Goal: Check status: Check status

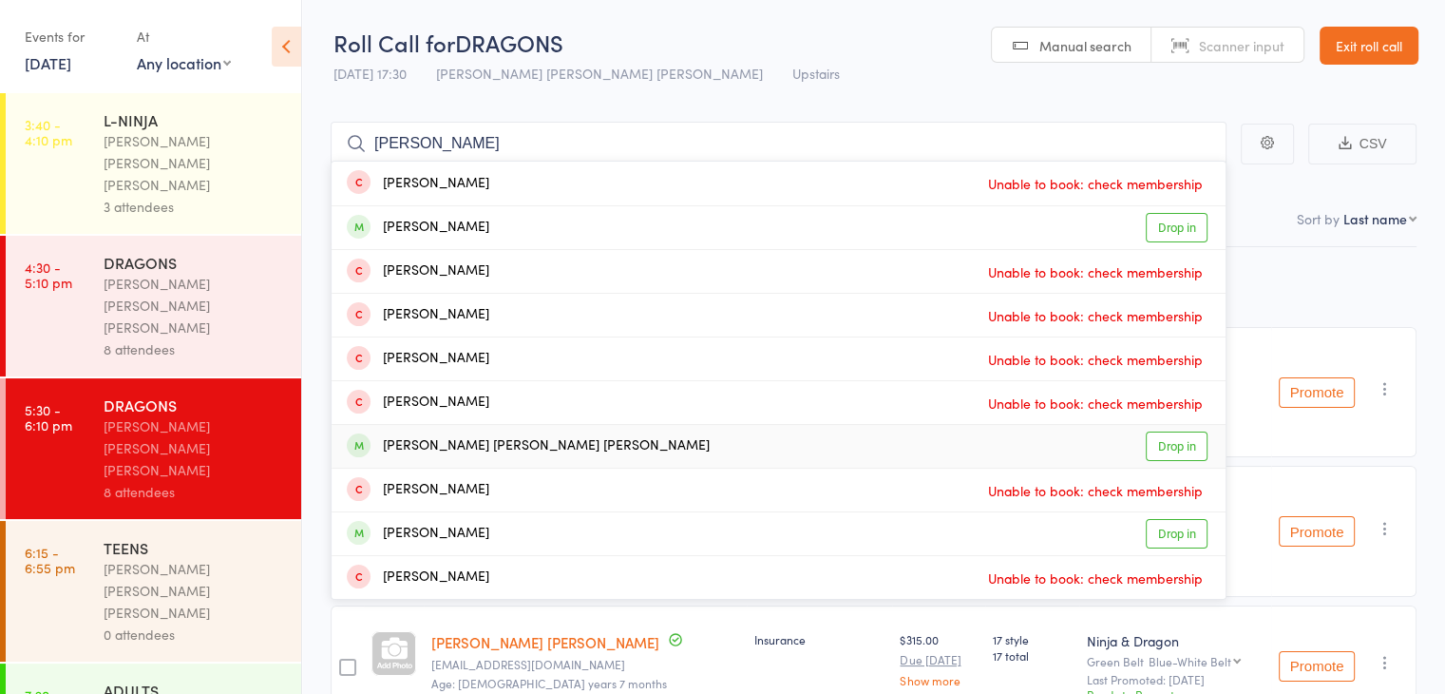
type input "[PERSON_NAME]"
click at [685, 461] on div "[PERSON_NAME] [PERSON_NAME] [PERSON_NAME] Drop in" at bounding box center [779, 446] width 894 height 43
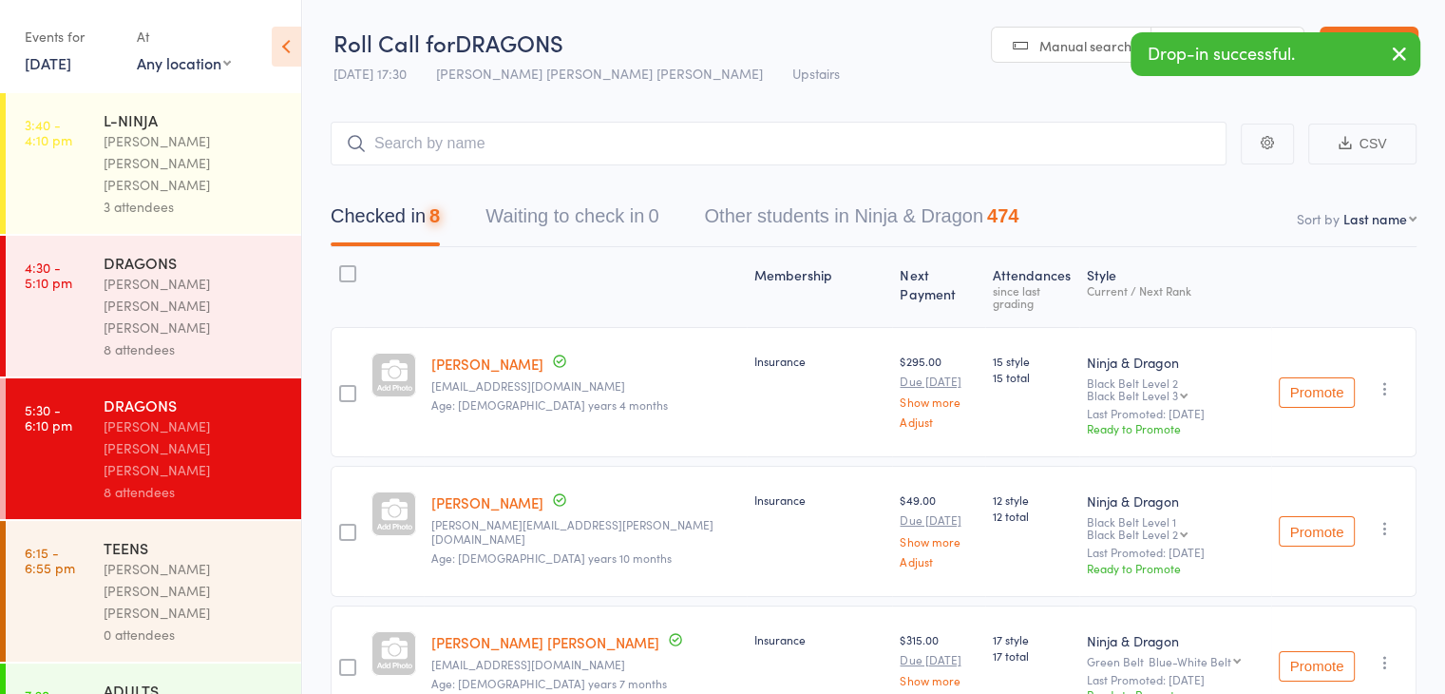
click at [222, 537] on div "TEENS" at bounding box center [194, 547] width 181 height 21
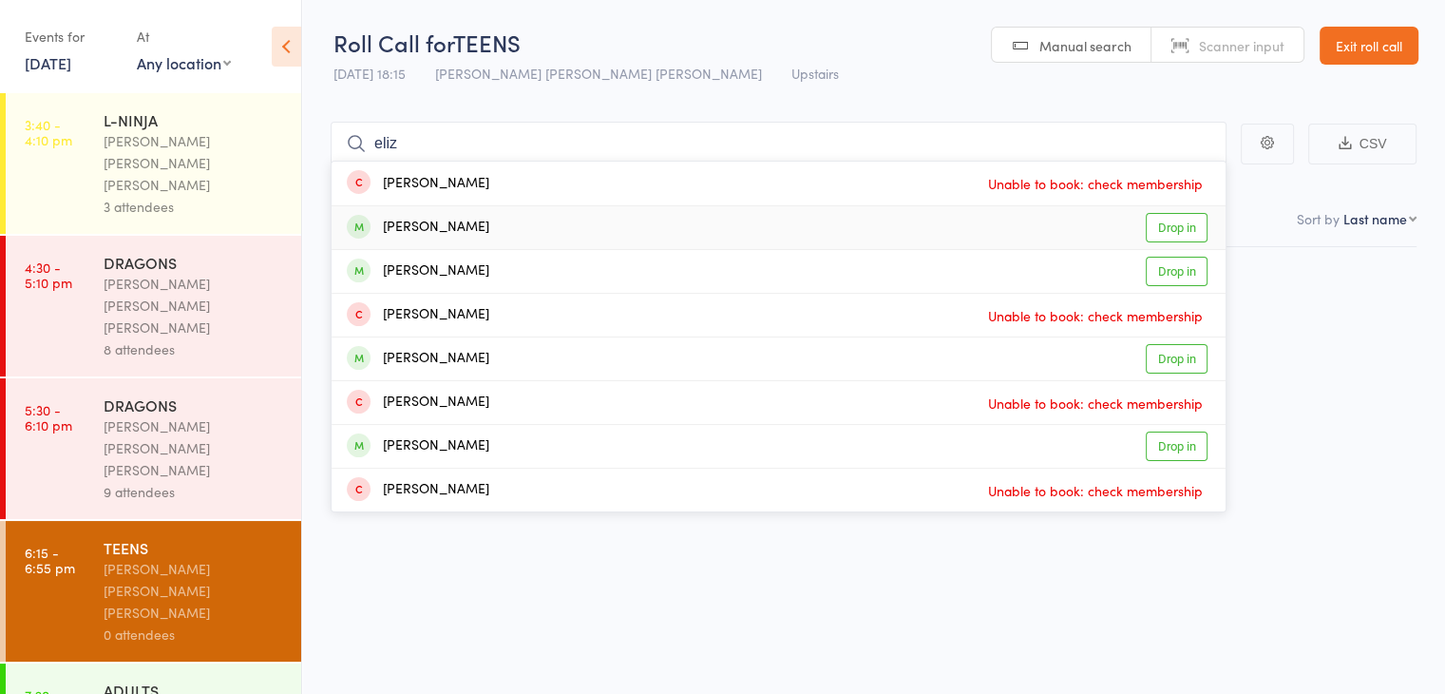
type input "eliz"
click at [635, 240] on div "[PERSON_NAME] Drop in" at bounding box center [779, 227] width 894 height 43
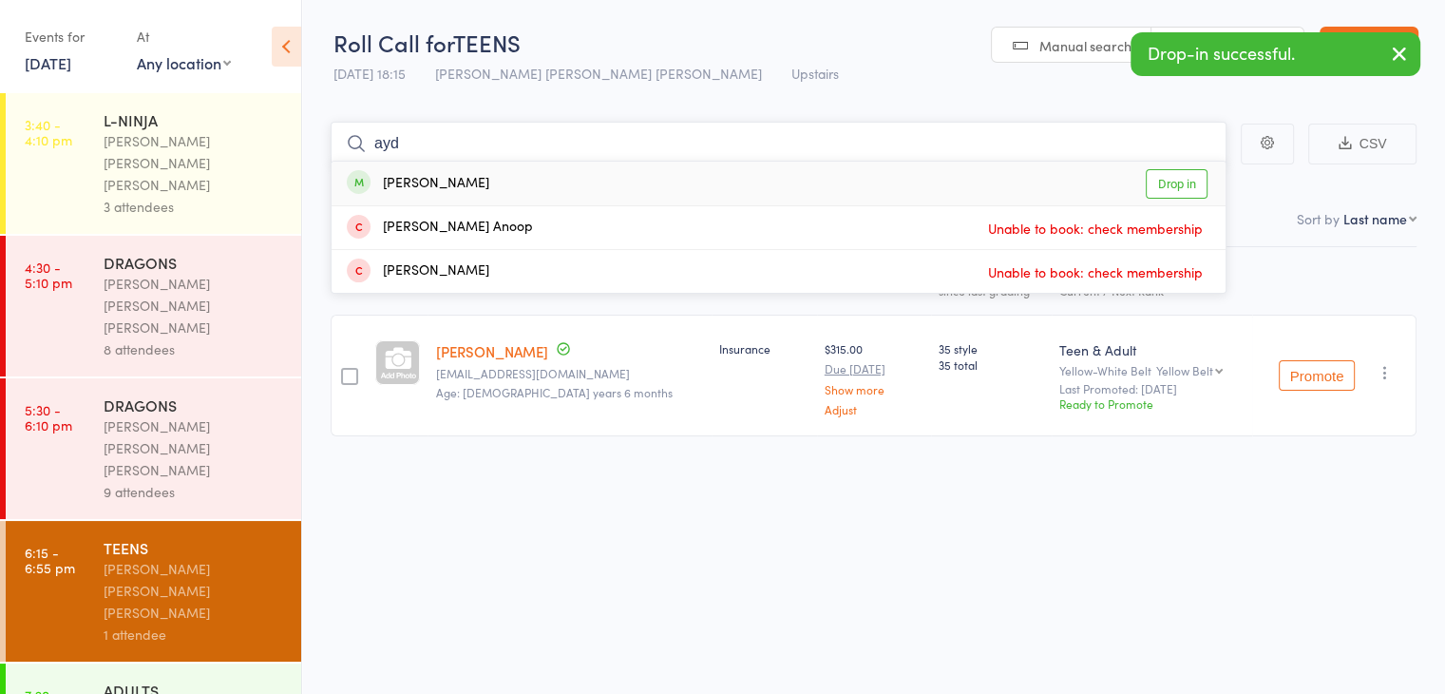
type input "ayd"
click at [599, 185] on div "Aydin Mosaeb Drop in" at bounding box center [779, 184] width 894 height 44
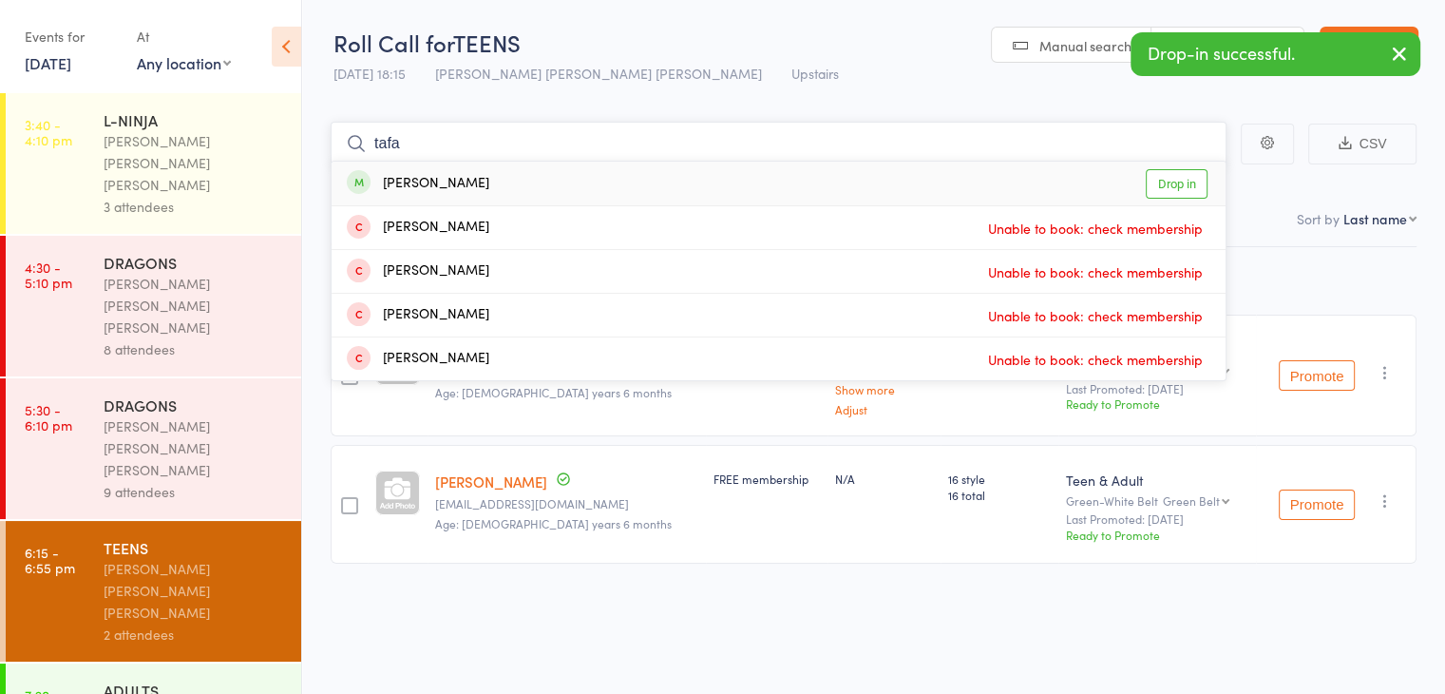
type input "tafa"
click at [599, 185] on div "[PERSON_NAME] Drop in" at bounding box center [779, 184] width 894 height 44
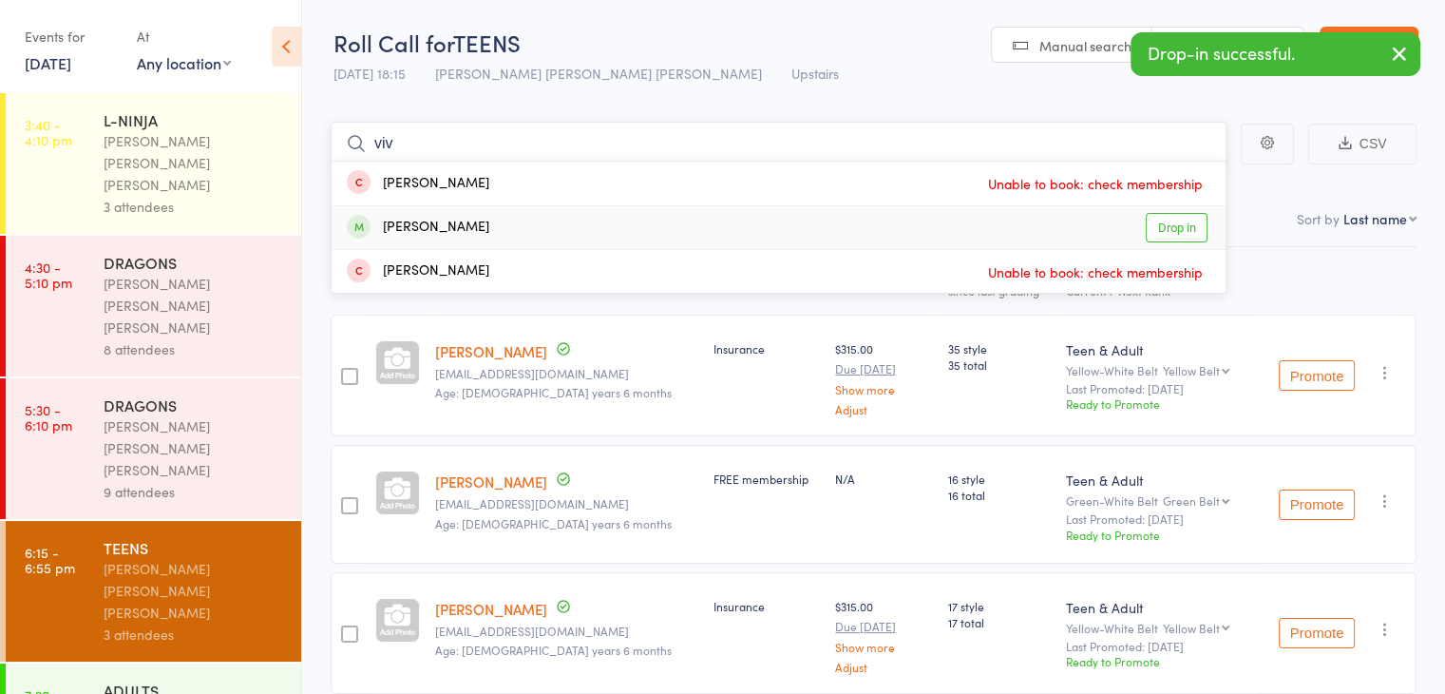
type input "viv"
click at [595, 233] on div "[PERSON_NAME] Drop in" at bounding box center [779, 227] width 894 height 43
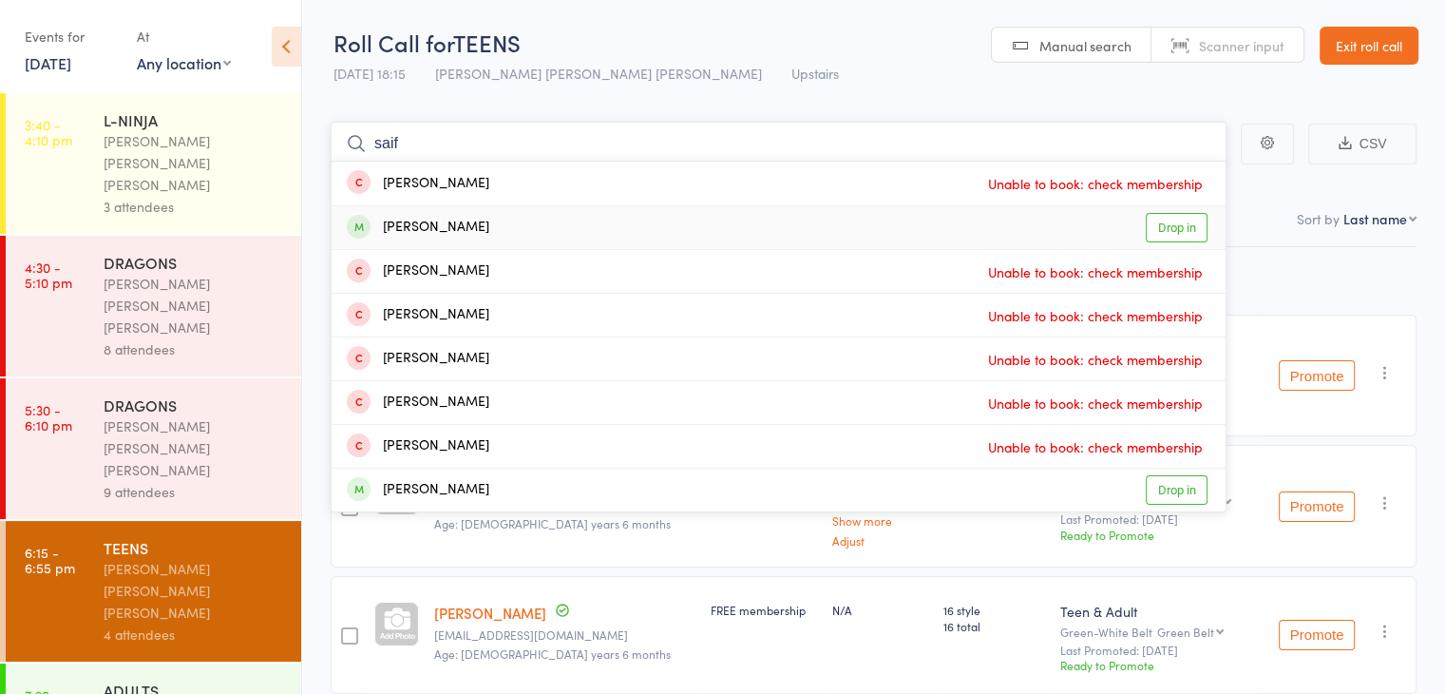
type input "saif"
click at [580, 233] on div "[PERSON_NAME] Drop in" at bounding box center [779, 227] width 894 height 43
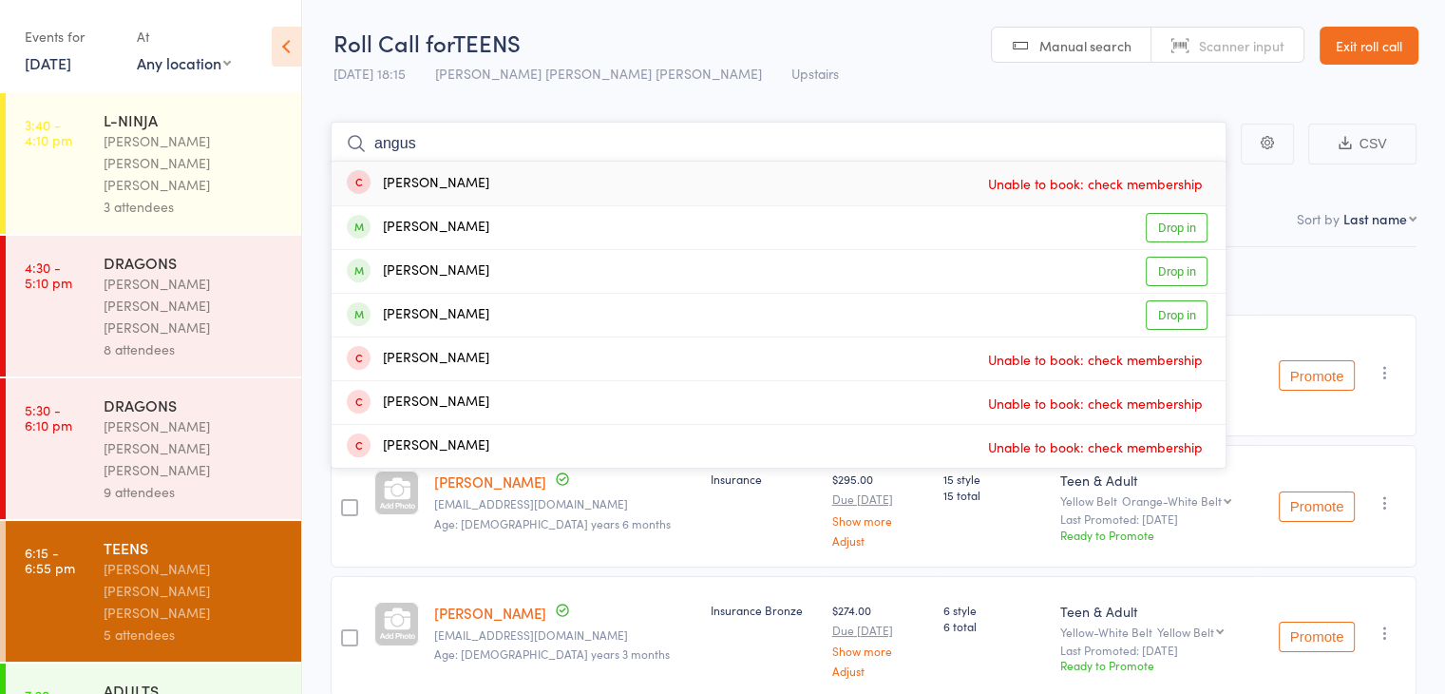
type input "angus"
click at [612, 234] on div "[PERSON_NAME] Drop in" at bounding box center [779, 227] width 894 height 43
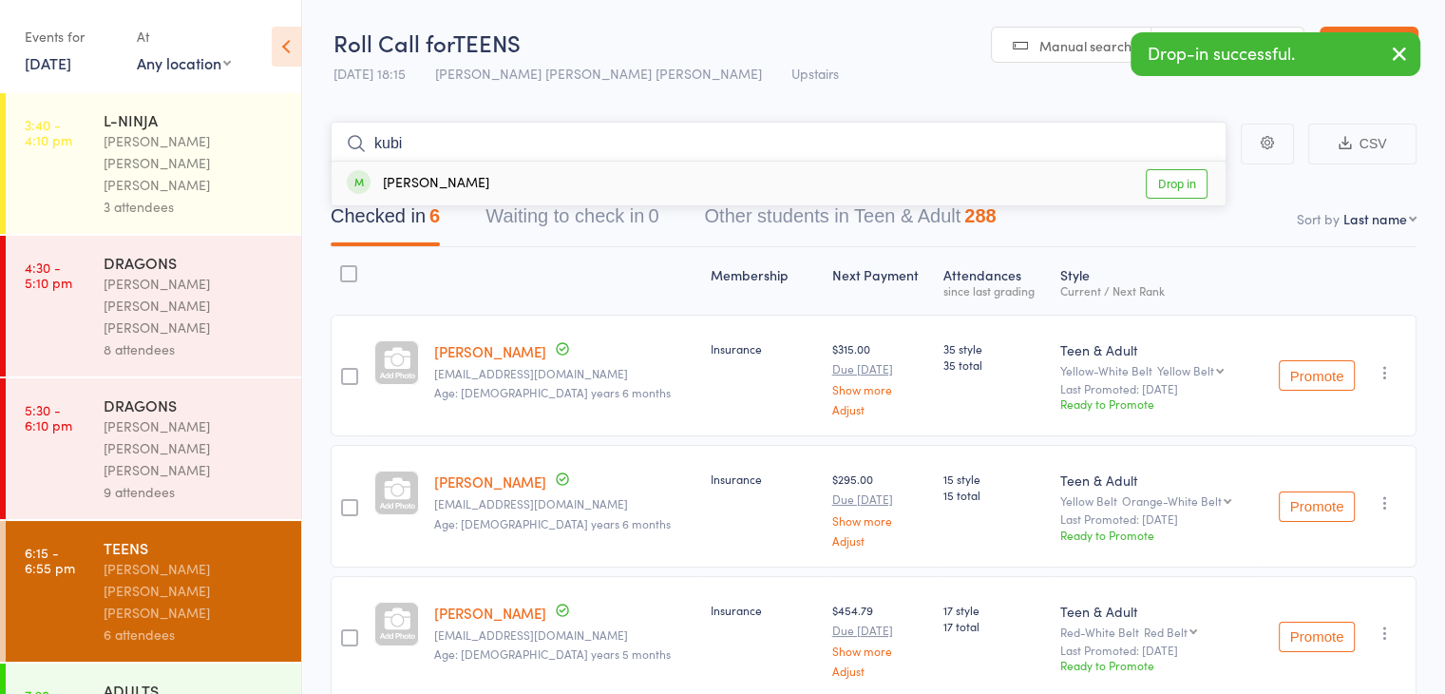
type input "kubi"
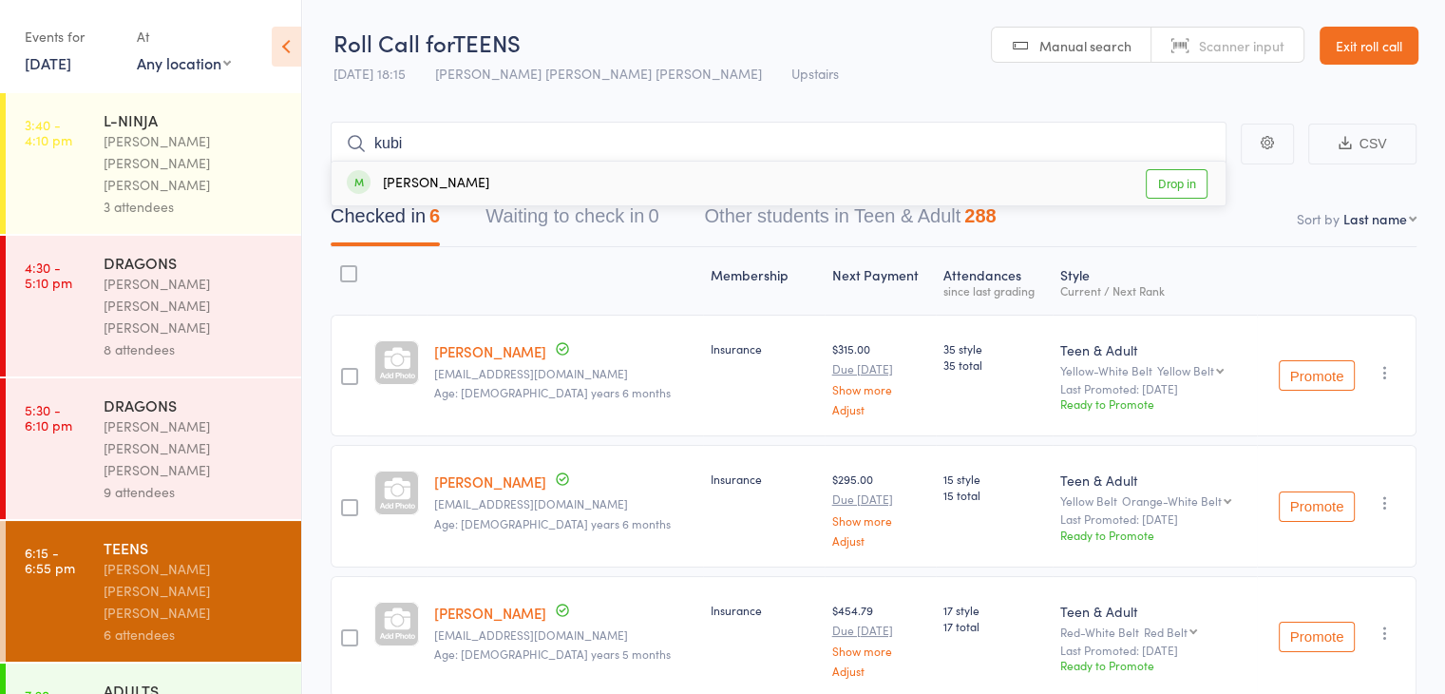
click at [601, 189] on div "[PERSON_NAME] Drop in" at bounding box center [779, 184] width 894 height 44
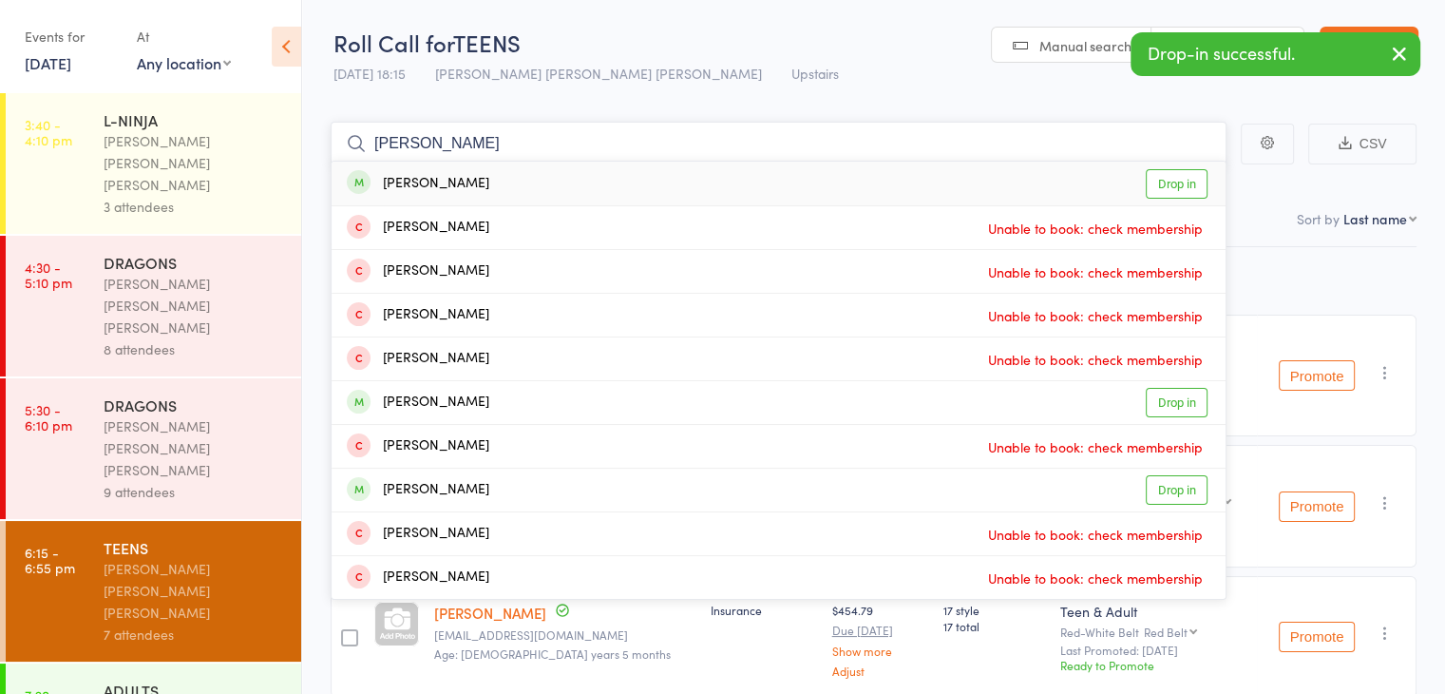
type input "[PERSON_NAME]"
click at [601, 189] on div "[PERSON_NAME] Drop in" at bounding box center [779, 184] width 894 height 44
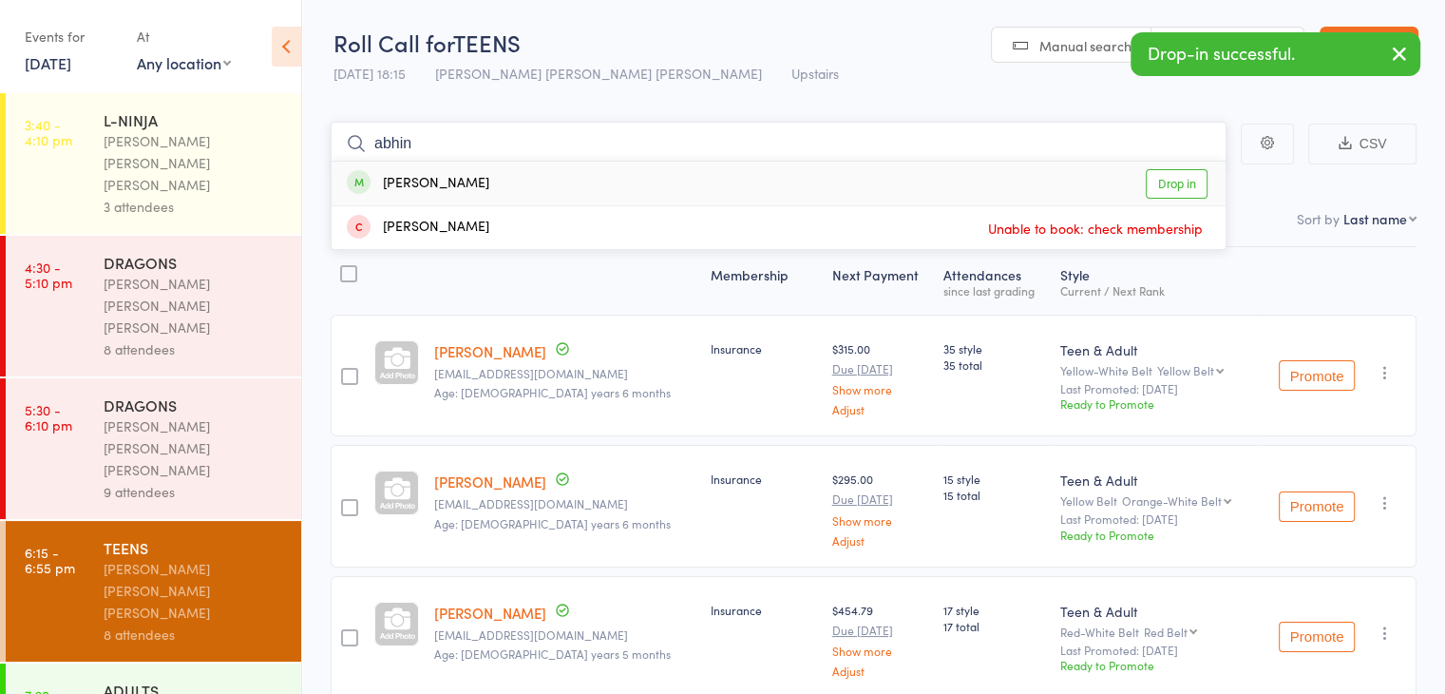
type input "abhin"
click at [601, 189] on div "[PERSON_NAME] Drop in" at bounding box center [779, 184] width 894 height 44
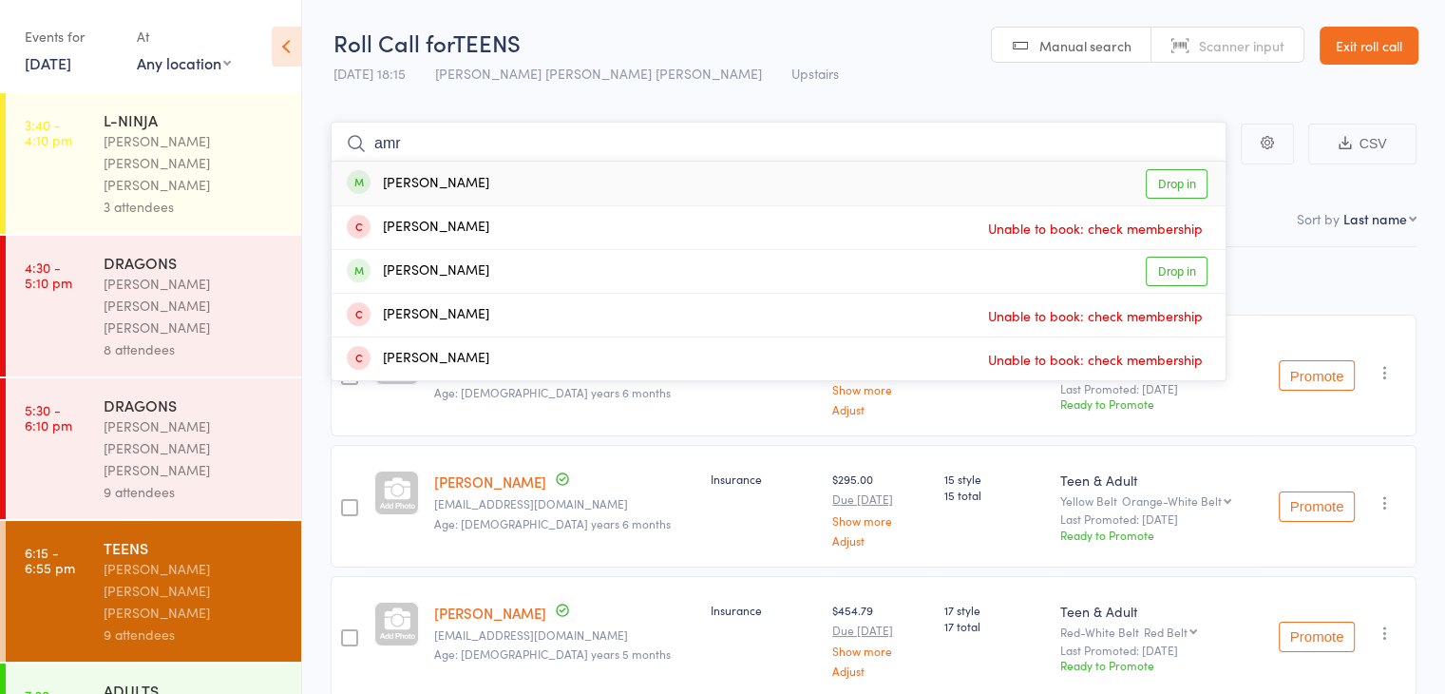
type input "amr"
click at [578, 173] on div "[PERSON_NAME] Drop in" at bounding box center [779, 184] width 894 height 44
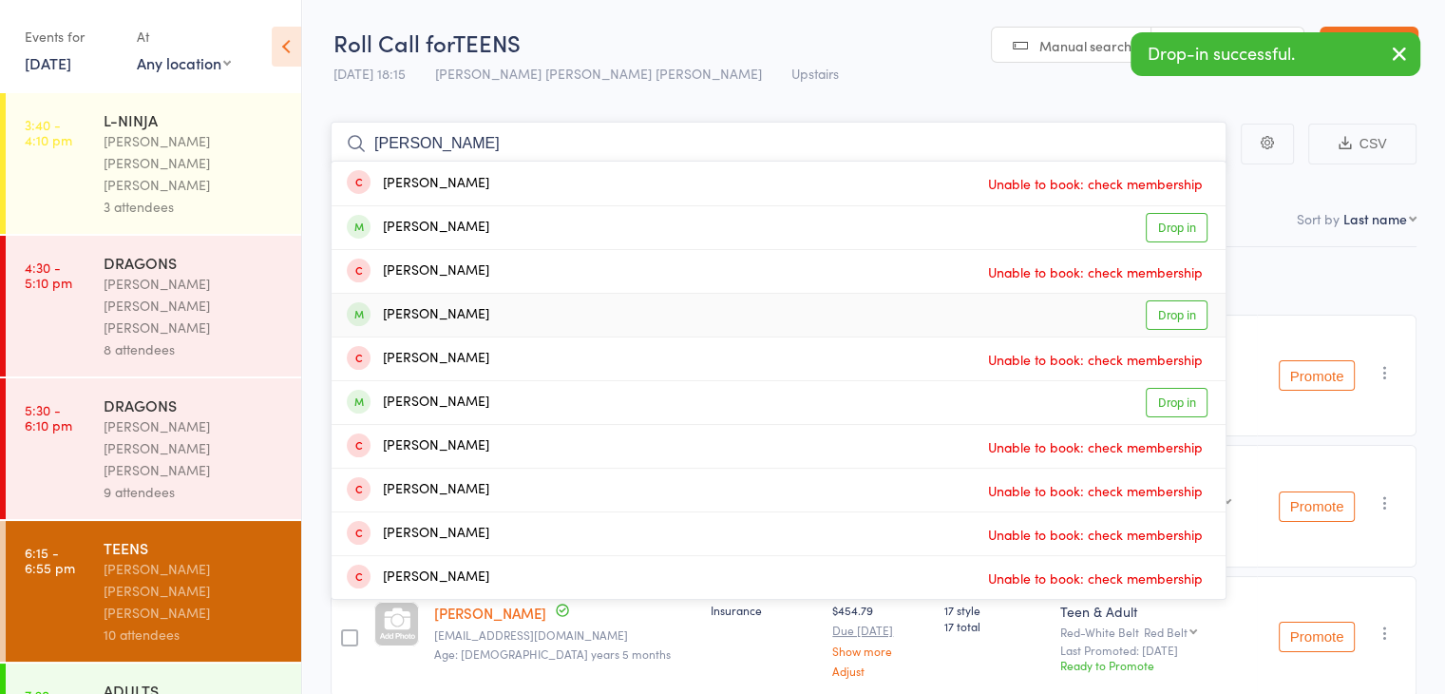
type input "[PERSON_NAME]"
click at [551, 328] on div "[PERSON_NAME] Drop in" at bounding box center [779, 315] width 894 height 43
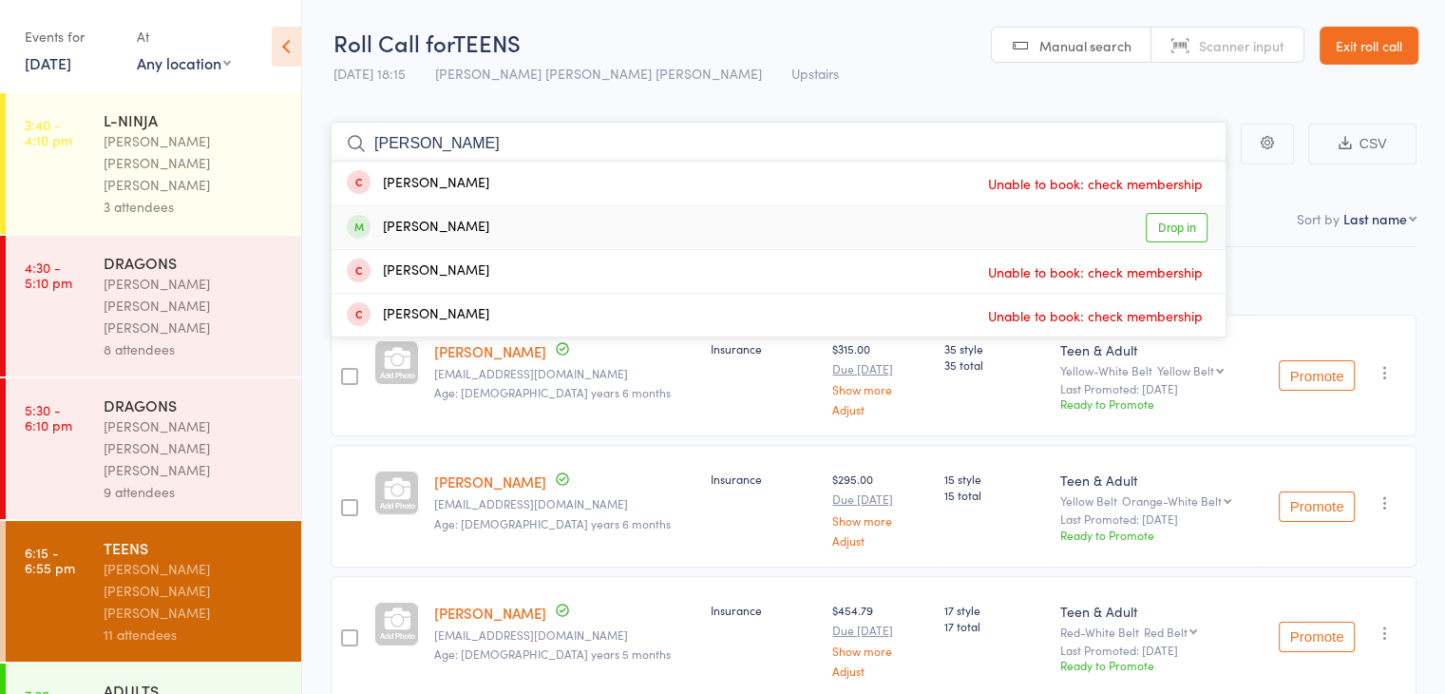
type input "[PERSON_NAME]"
click at [529, 237] on div "[PERSON_NAME] Drop in" at bounding box center [779, 227] width 894 height 43
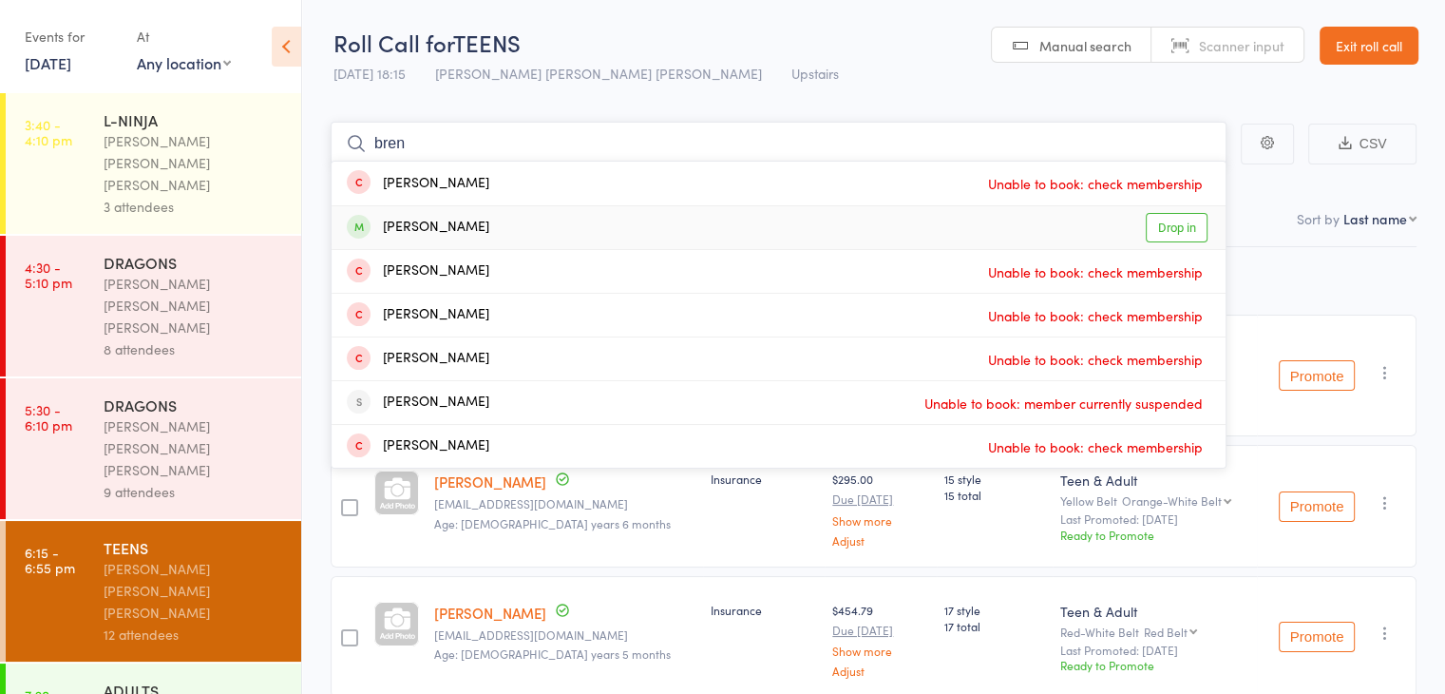
type input "bren"
click at [529, 237] on div "[PERSON_NAME] Drop in" at bounding box center [779, 227] width 894 height 43
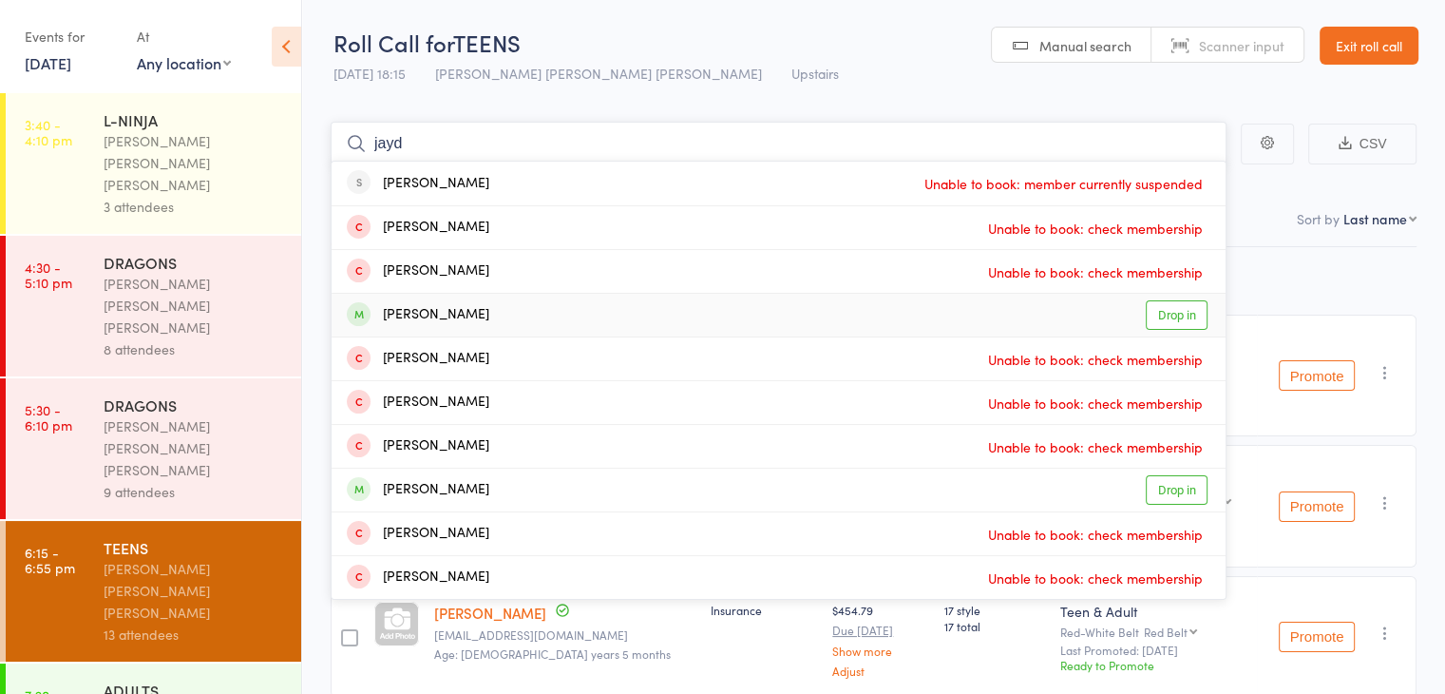
type input "jayd"
click at [510, 312] on div "[PERSON_NAME] Drop in" at bounding box center [779, 315] width 894 height 43
